Goal: Information Seeking & Learning: Learn about a topic

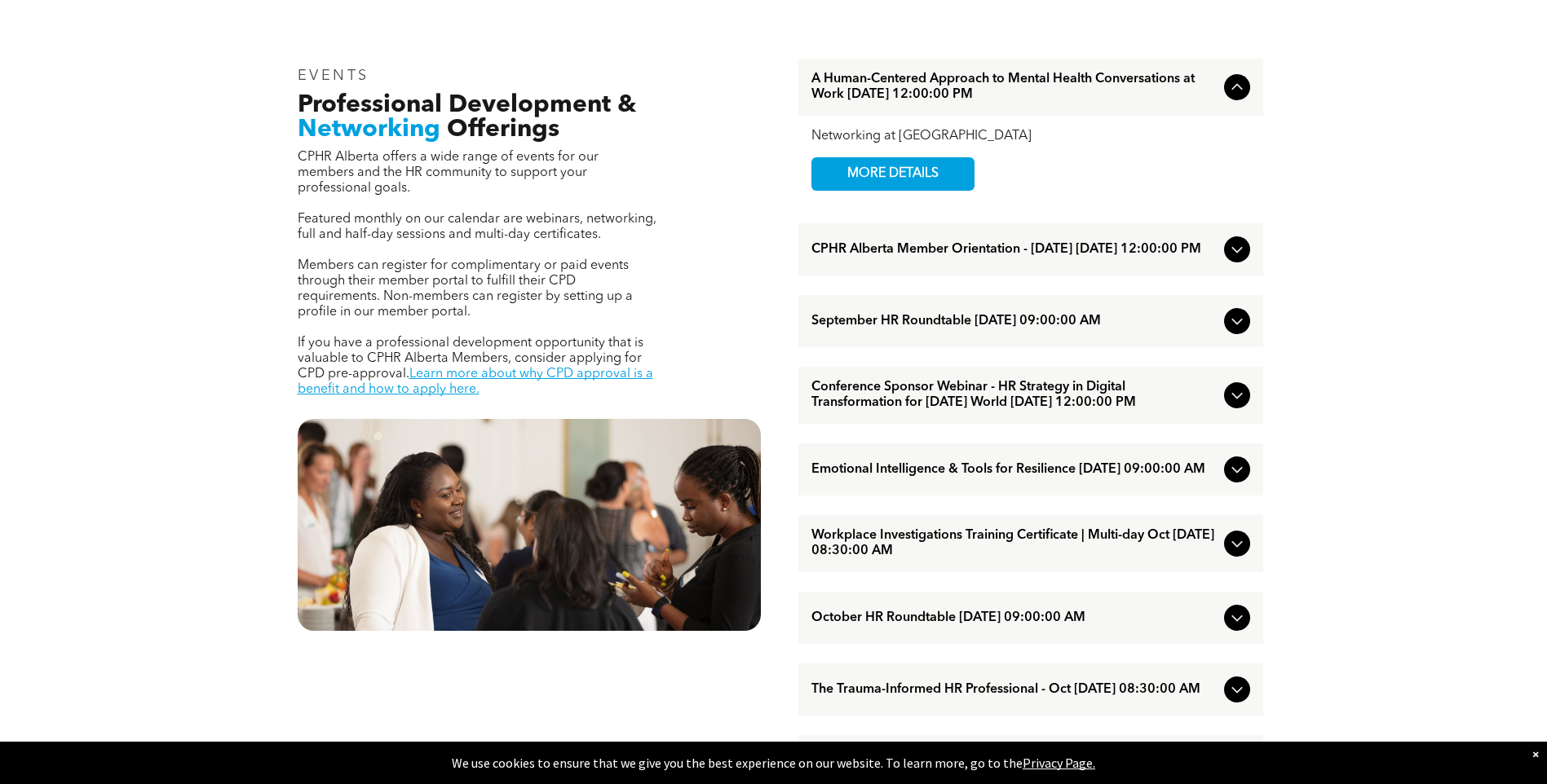
scroll to position [652, 0]
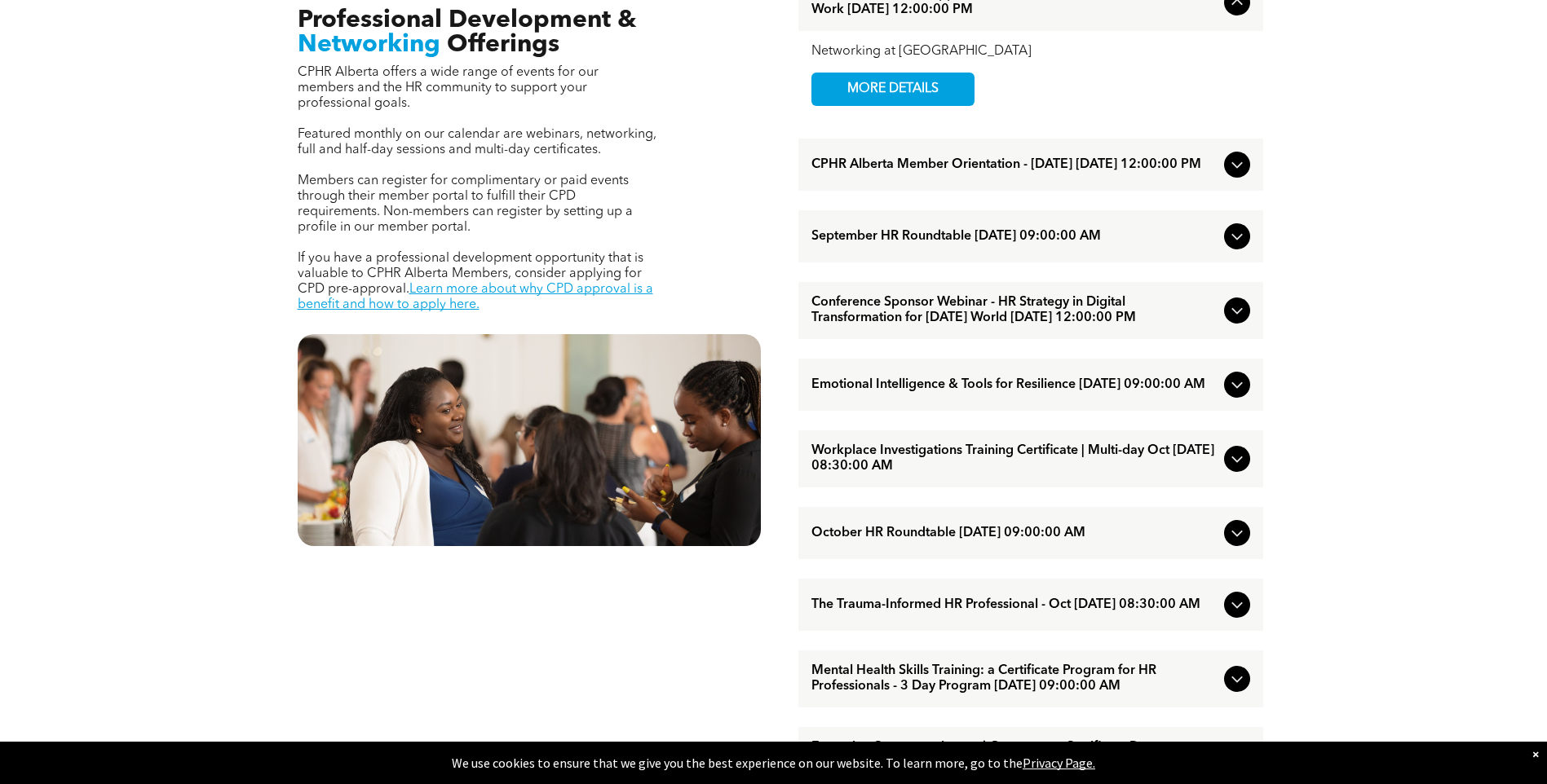
click at [1065, 613] on span "The Trauma-Informed HR Professional - Oct [DATE] 08:30:00 AM" at bounding box center [1014, 606] width 406 height 16
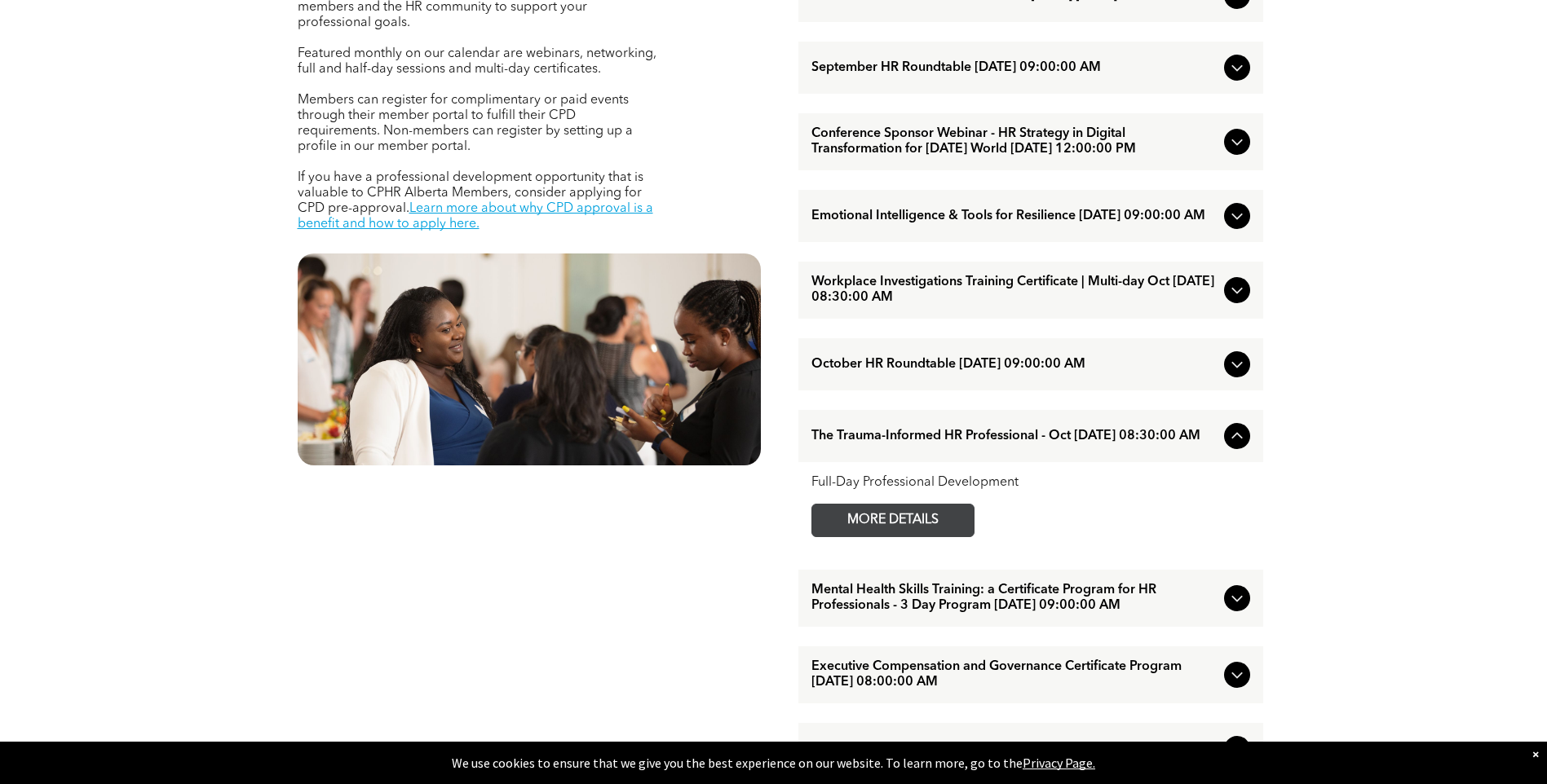
scroll to position [734, 0]
click at [895, 536] on span "MORE DETAILS" at bounding box center [893, 519] width 129 height 32
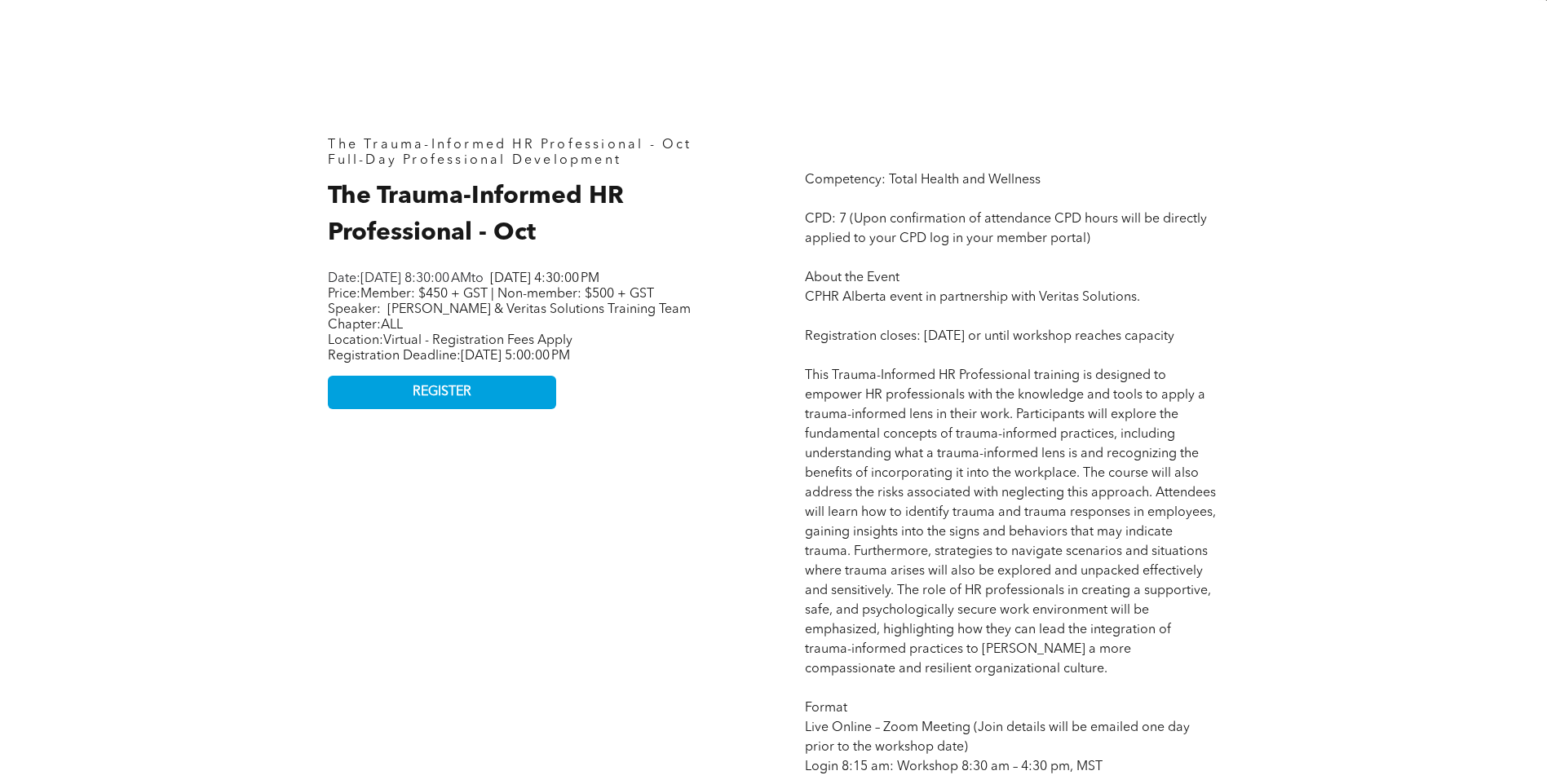
scroll to position [734, 0]
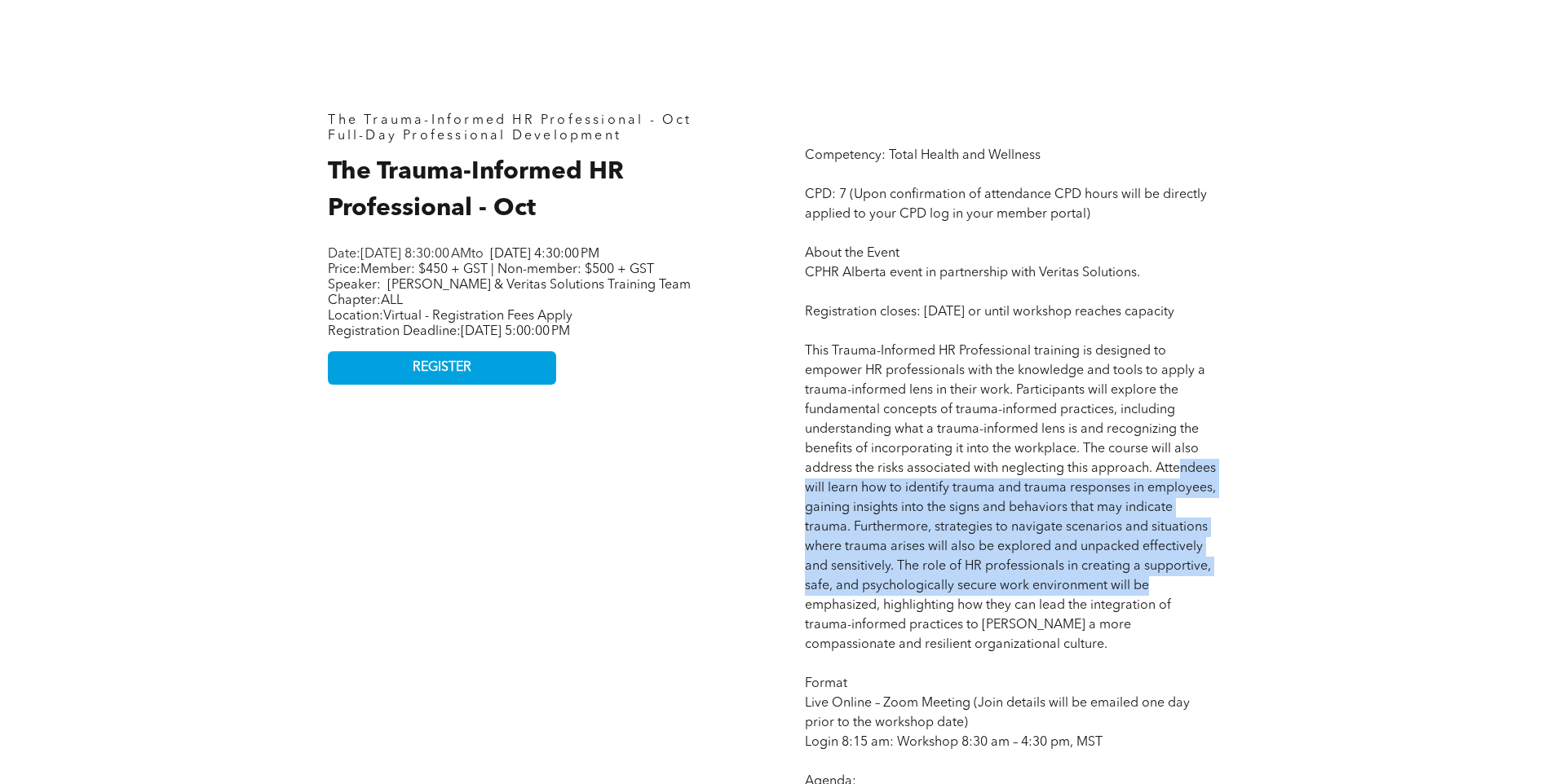
drag, startPoint x: 1181, startPoint y: 491, endPoint x: 1246, endPoint y: 600, distance: 126.9
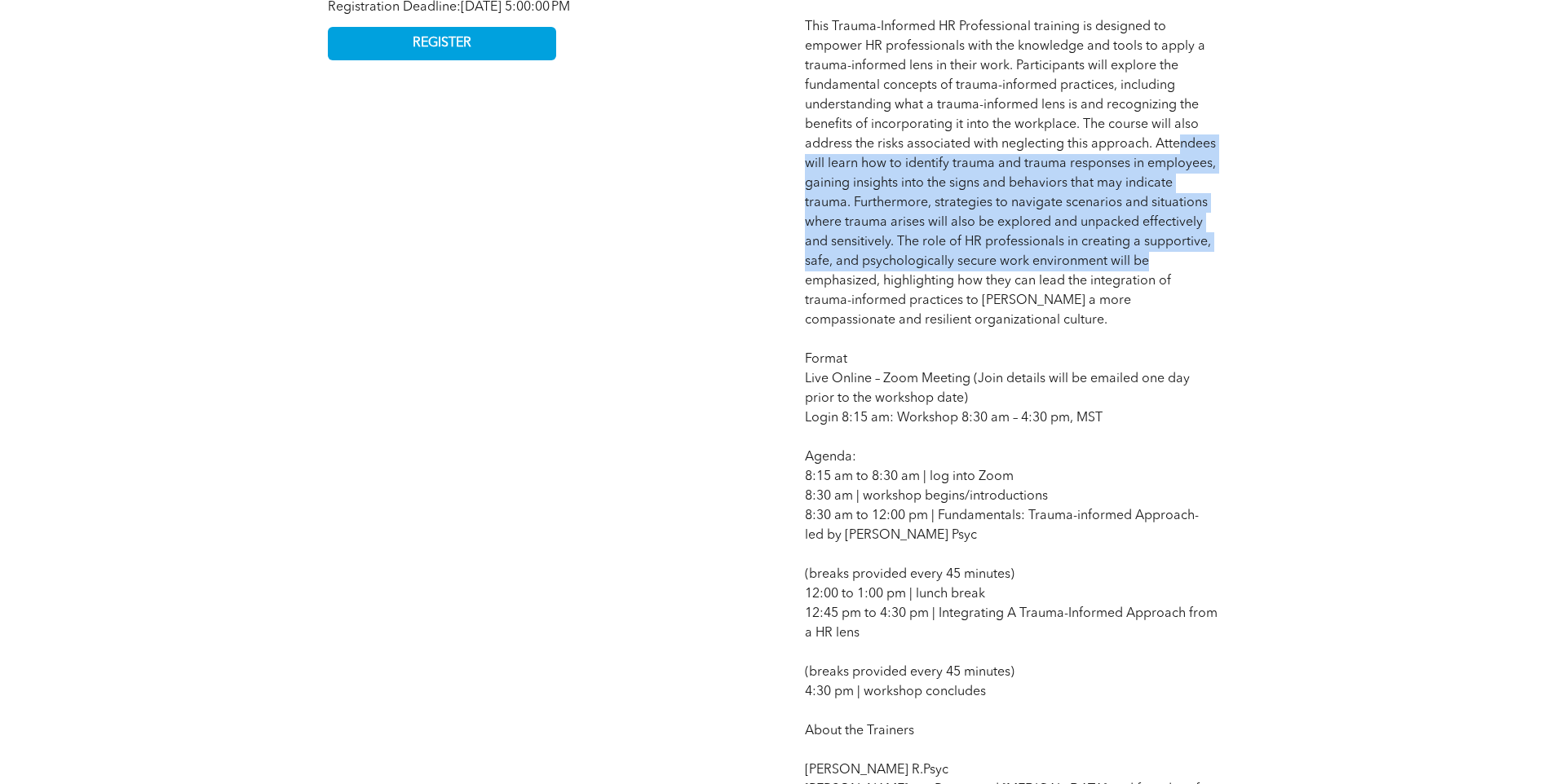
scroll to position [1060, 0]
